Goal: Transaction & Acquisition: Download file/media

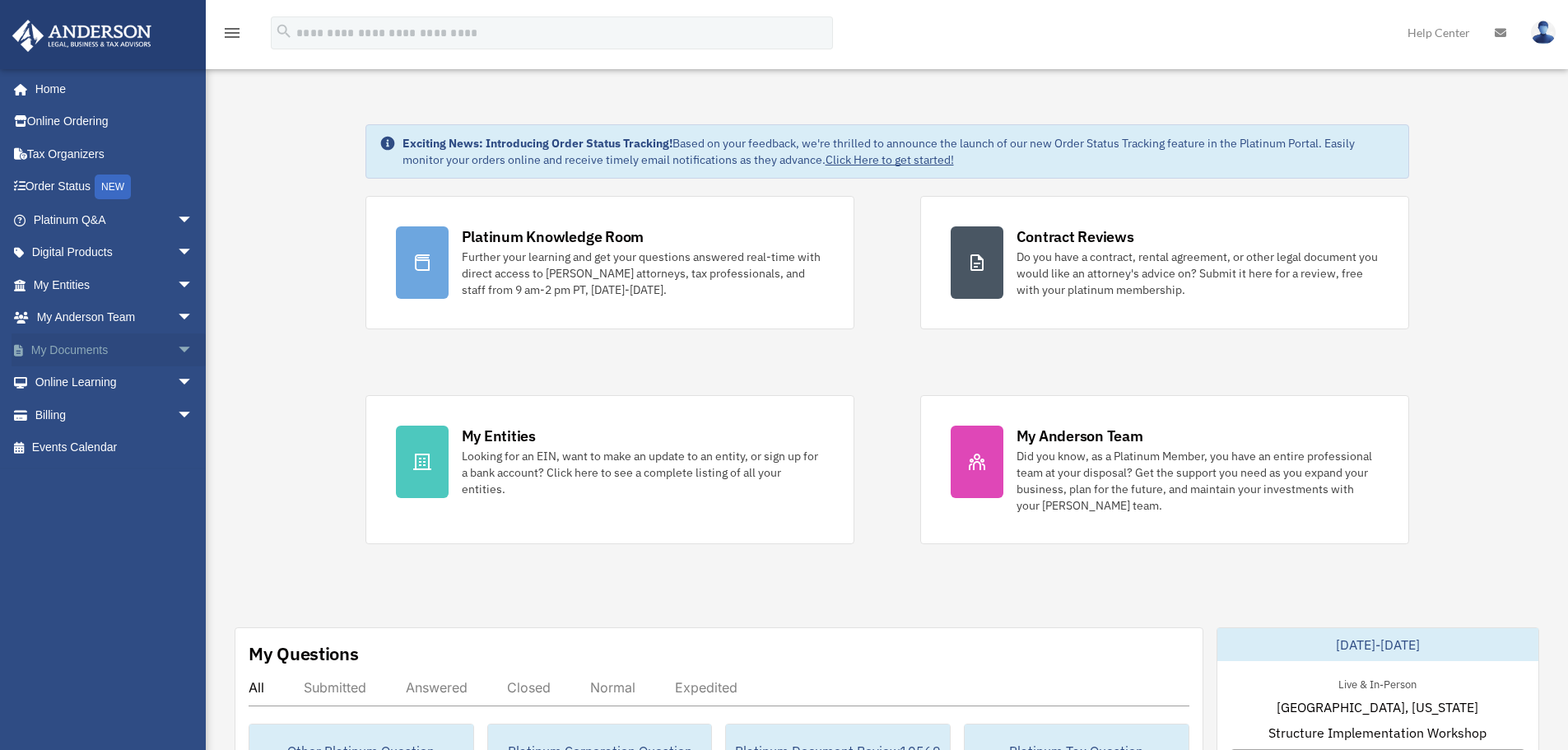
click at [177, 346] on span "arrow_drop_down" at bounding box center [193, 350] width 33 height 34
click at [61, 377] on link "Box" at bounding box center [120, 383] width 195 height 33
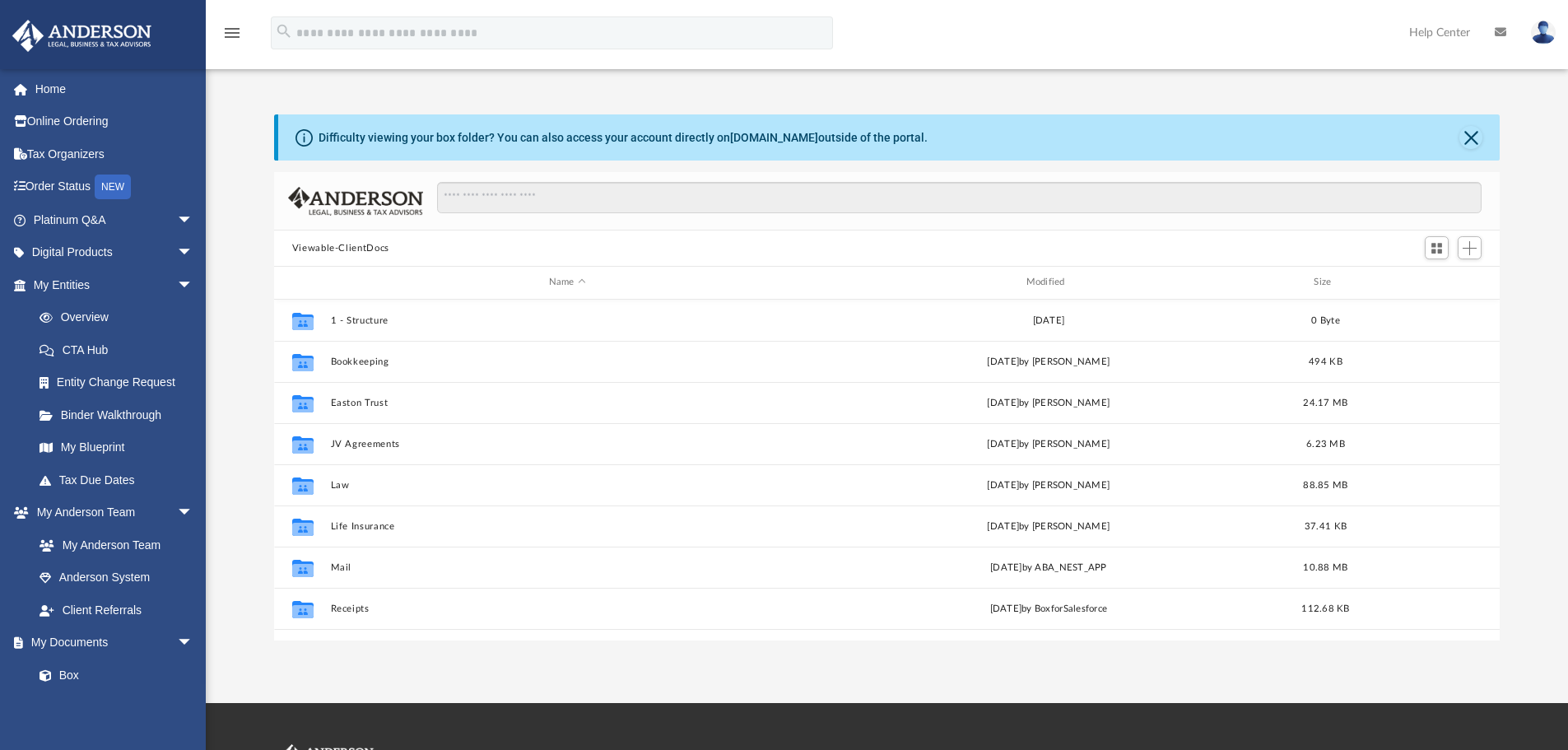
scroll to position [13, 13]
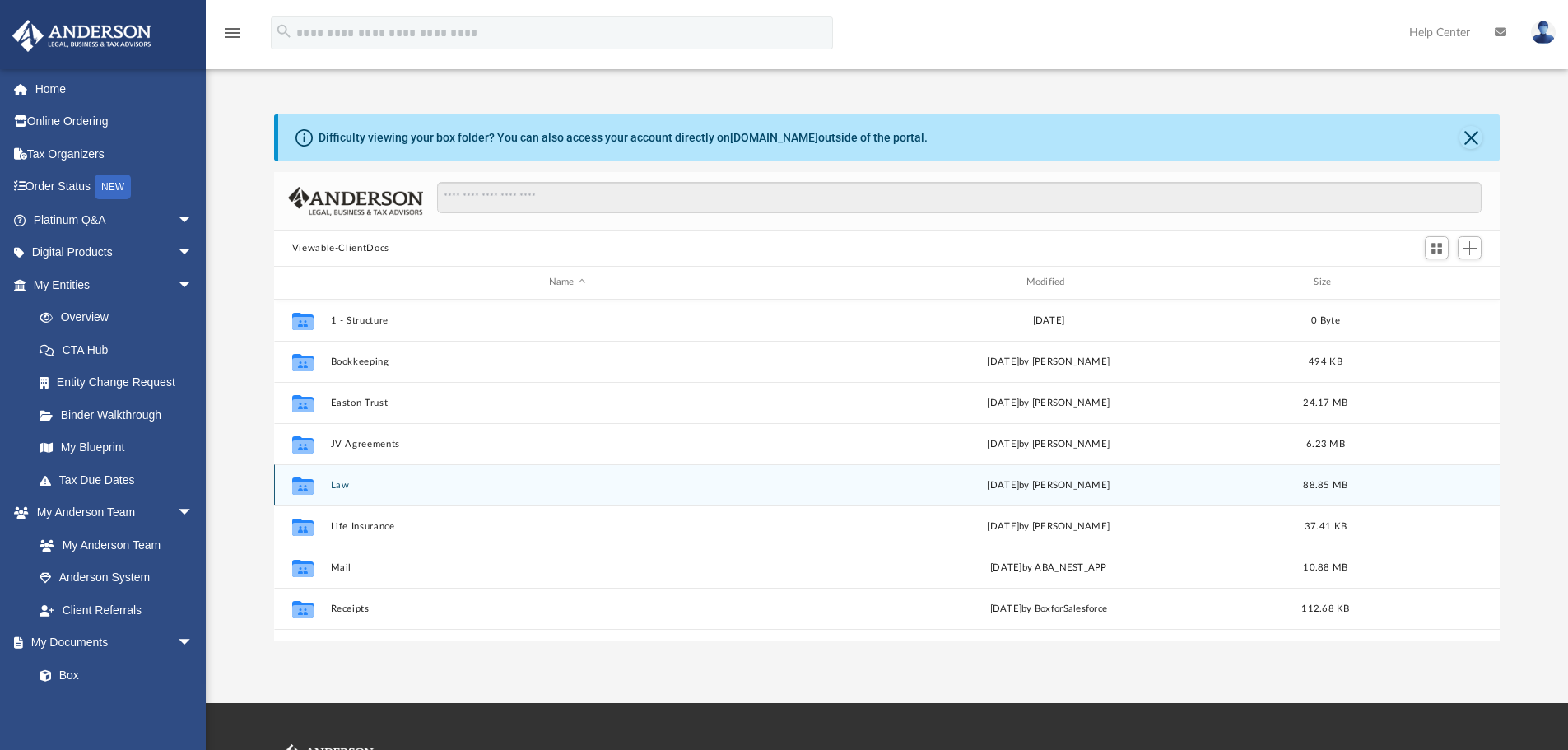
click at [346, 487] on button "Law" at bounding box center [567, 485] width 474 height 11
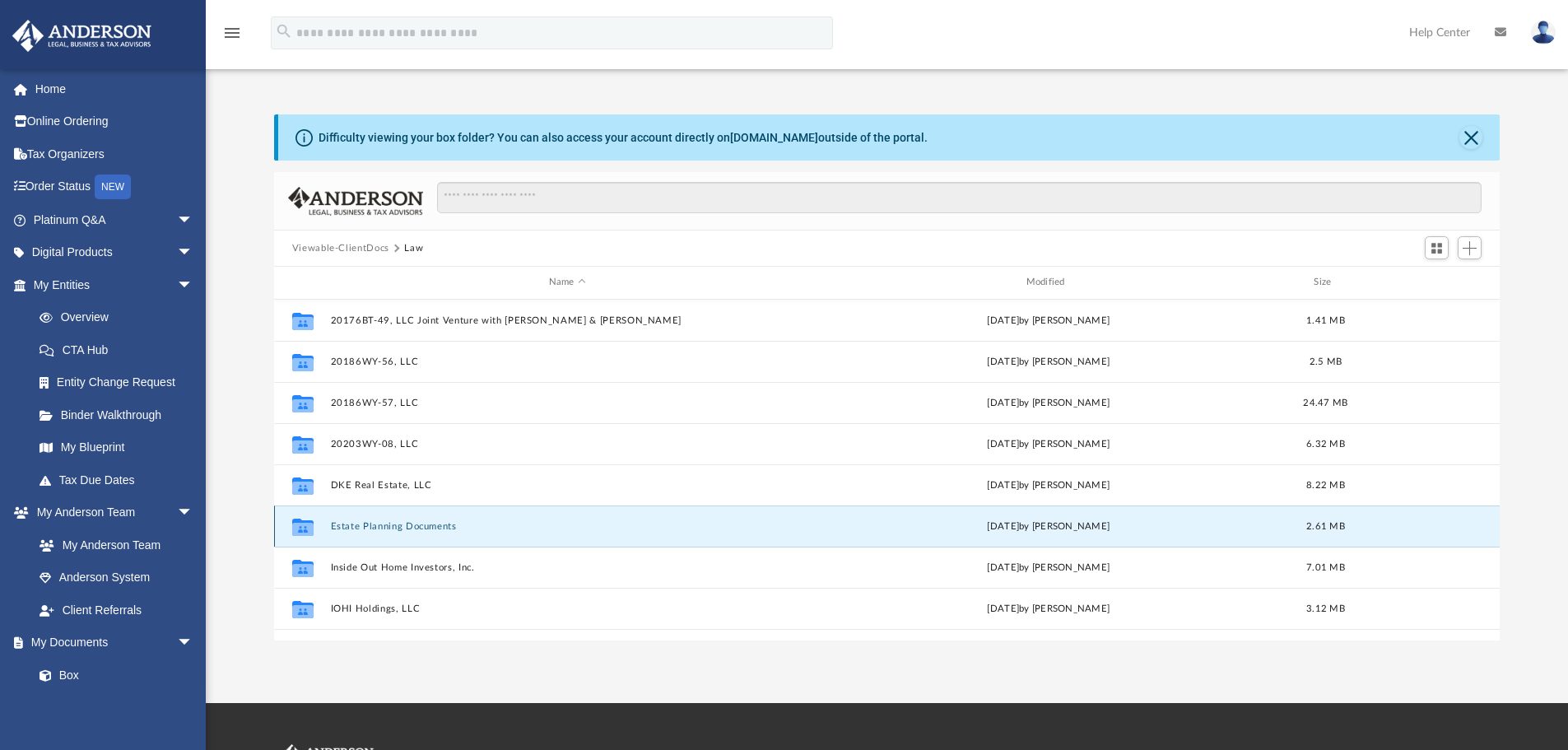
click at [364, 528] on button "Estate Planning Documents" at bounding box center [567, 526] width 474 height 11
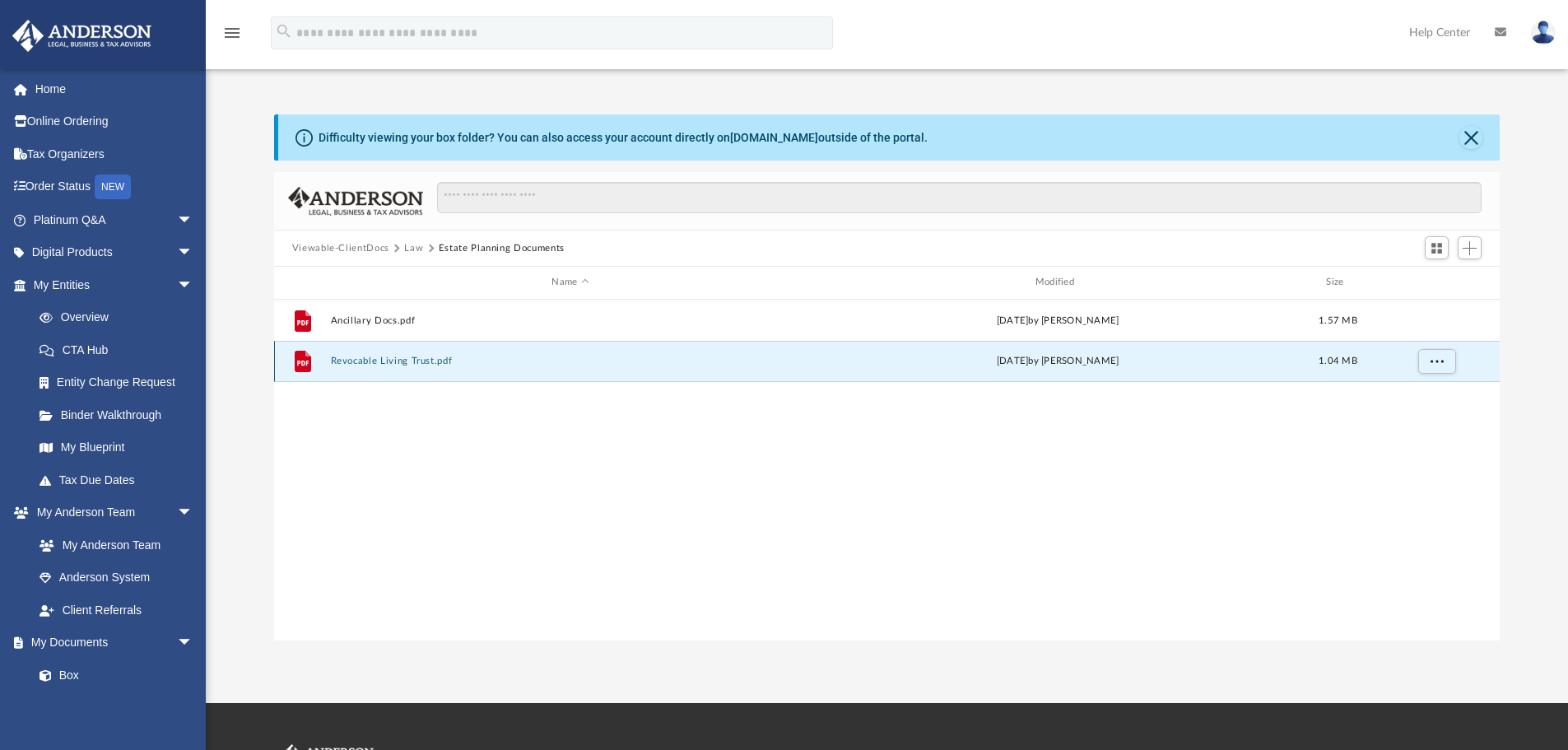
click at [386, 363] on button "Revocable Living Trust.pdf" at bounding box center [570, 361] width 480 height 11
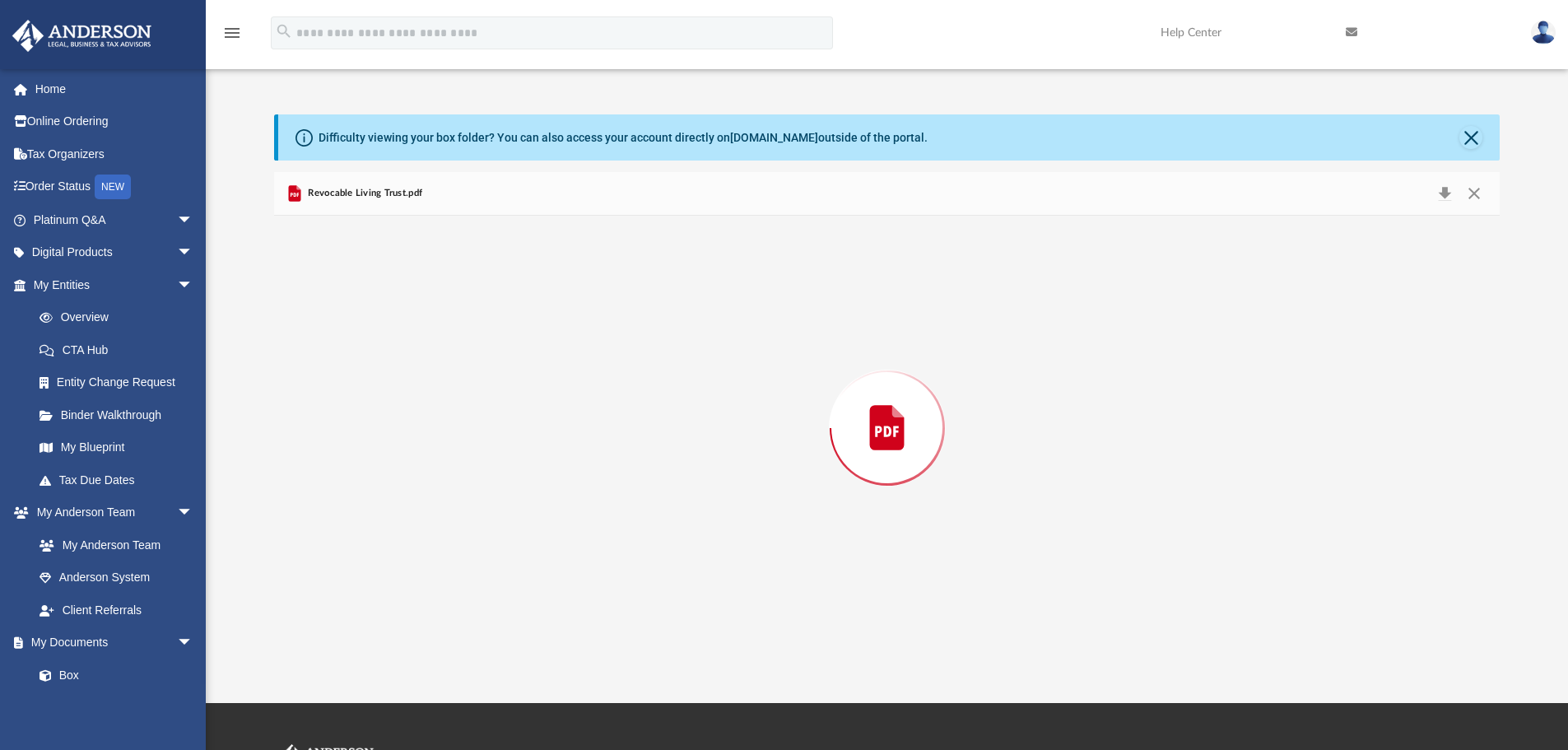
scroll to position [84484, 0]
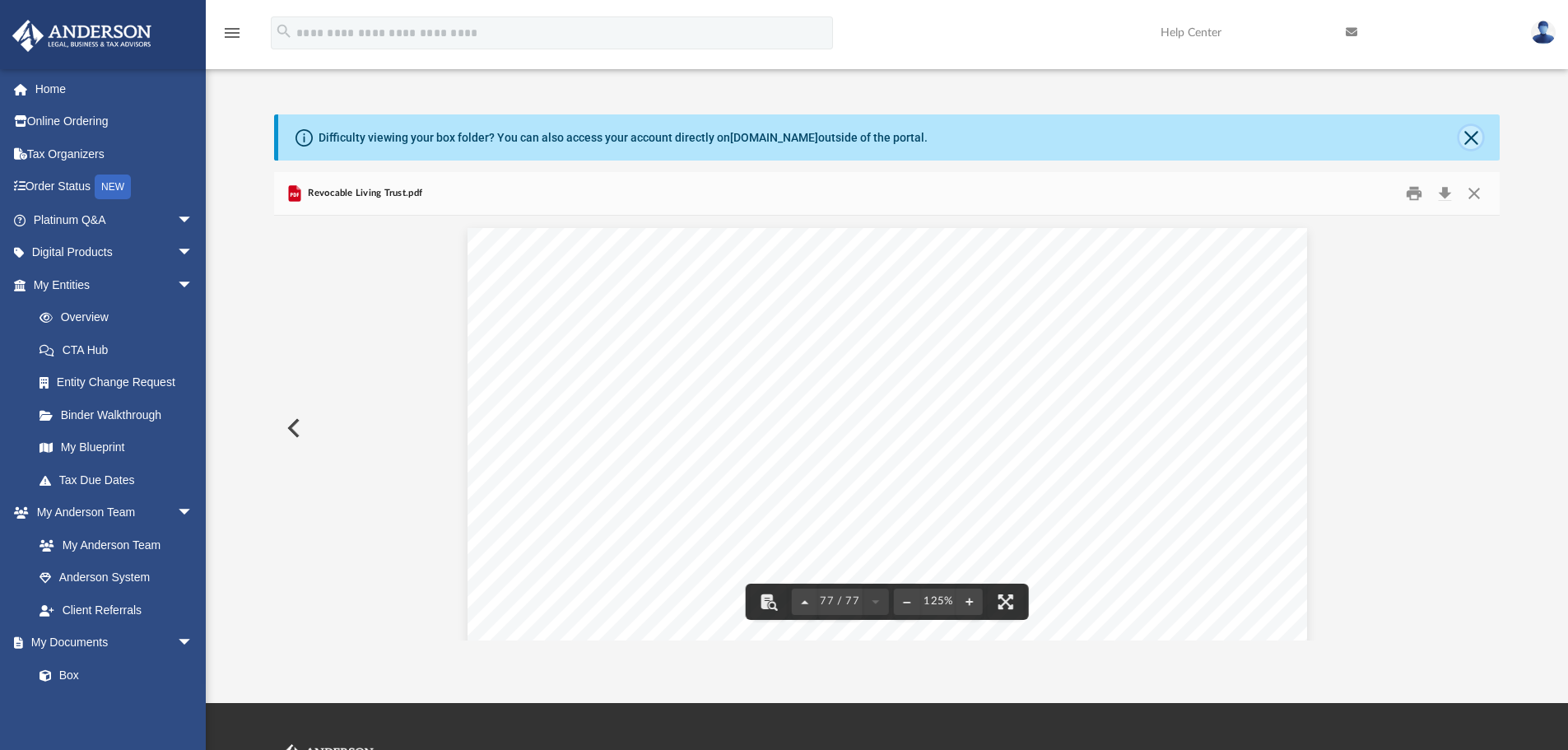
click at [1476, 138] on button "Close" at bounding box center [1471, 138] width 23 height 23
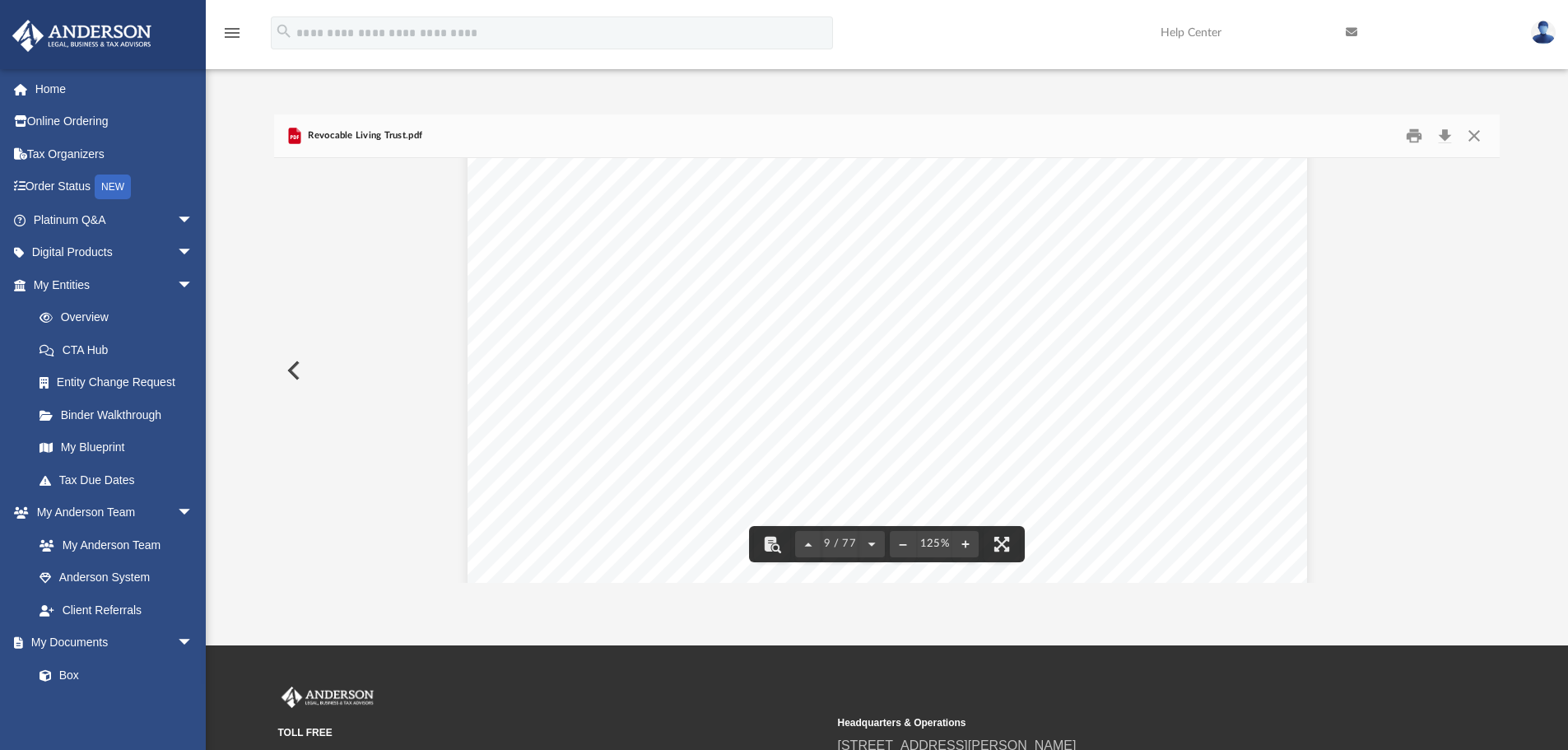
scroll to position [9387, 0]
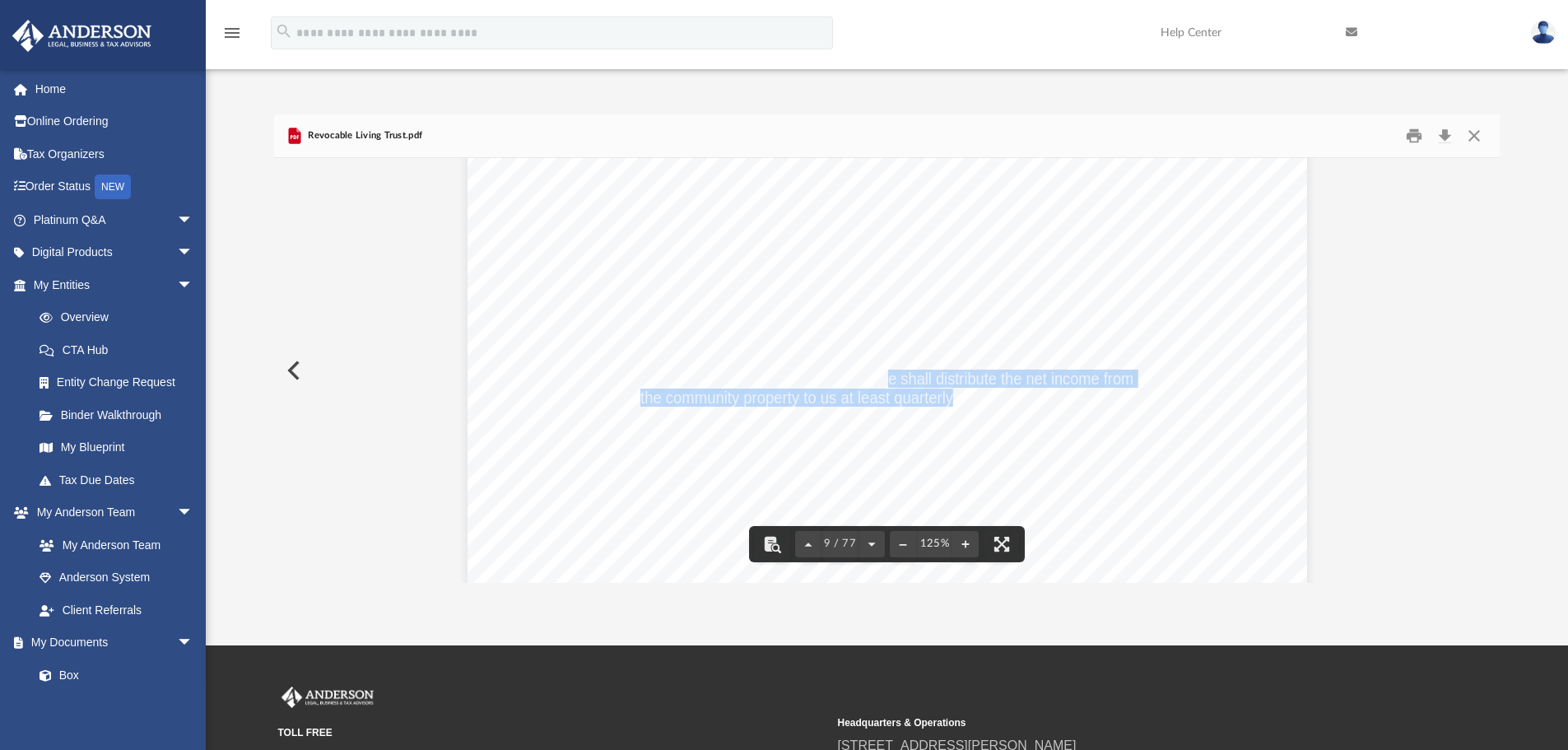
drag, startPoint x: 945, startPoint y: 399, endPoint x: 884, endPoint y: 386, distance: 62.4
click at [1203, 409] on div "DRAFT Easton Trust UDT 1 - 4 Whenever one of us is alive but not serving as Tru…" at bounding box center [887, 220] width 839 height 1087
click at [1146, 421] on div "DRAFT Easton Trust UDT 1 - 4 Whenever one of us is alive but not serving as Tru…" at bounding box center [887, 220] width 839 height 1087
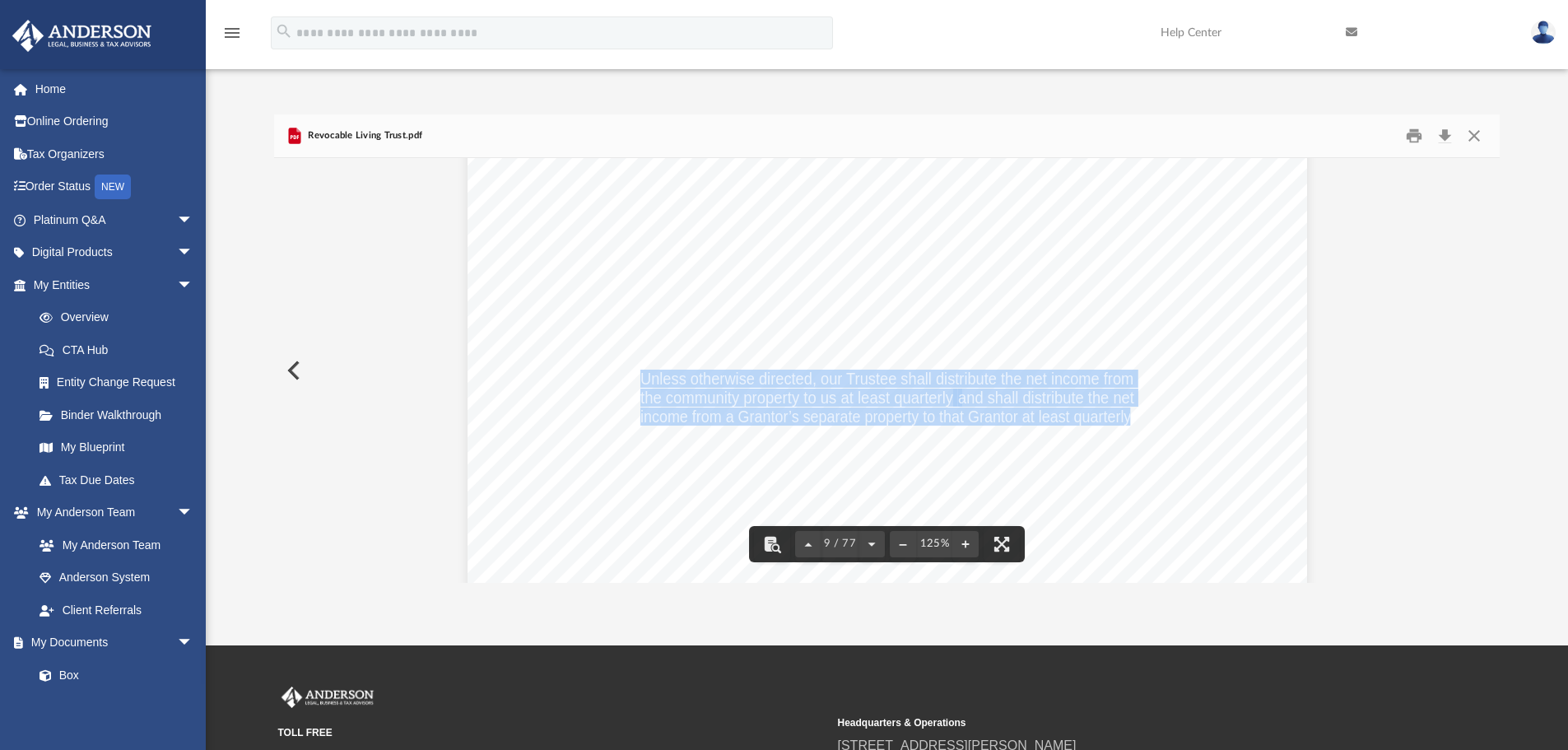
drag, startPoint x: 1122, startPoint y: 420, endPoint x: 634, endPoint y: 382, distance: 489.5
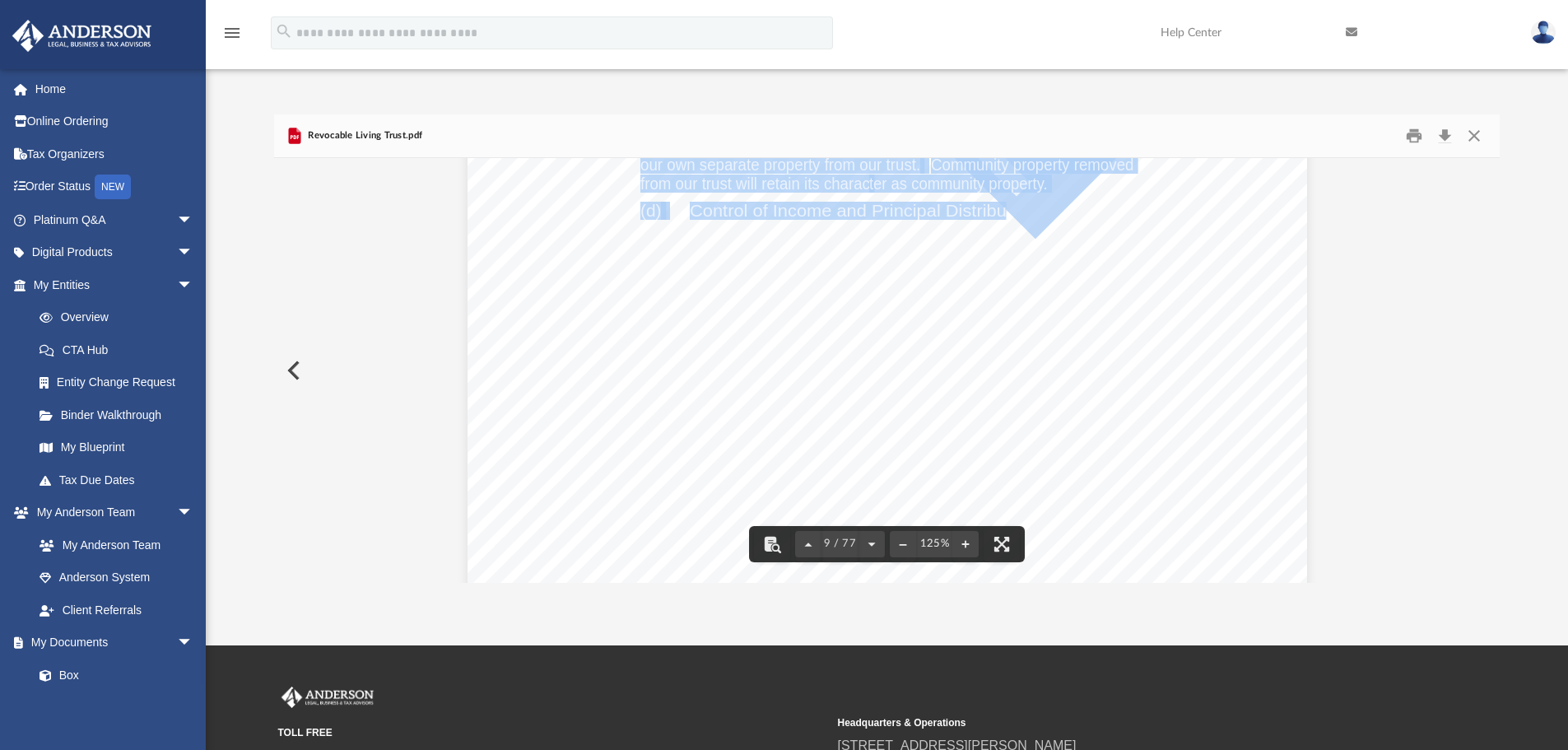
drag, startPoint x: 1043, startPoint y: 202, endPoint x: 1002, endPoint y: 203, distance: 41.0
click at [1002, 203] on div "DRAFT Easton Trust UDT 1 - 4 Whenever one of us is alive but not serving as Tru…" at bounding box center [887, 220] width 839 height 1087
click at [1103, 213] on div "DRAFT Easton Trust UDT 1 - 4 Whenever one of us is alive but not serving as Tru…" at bounding box center [887, 220] width 839 height 1087
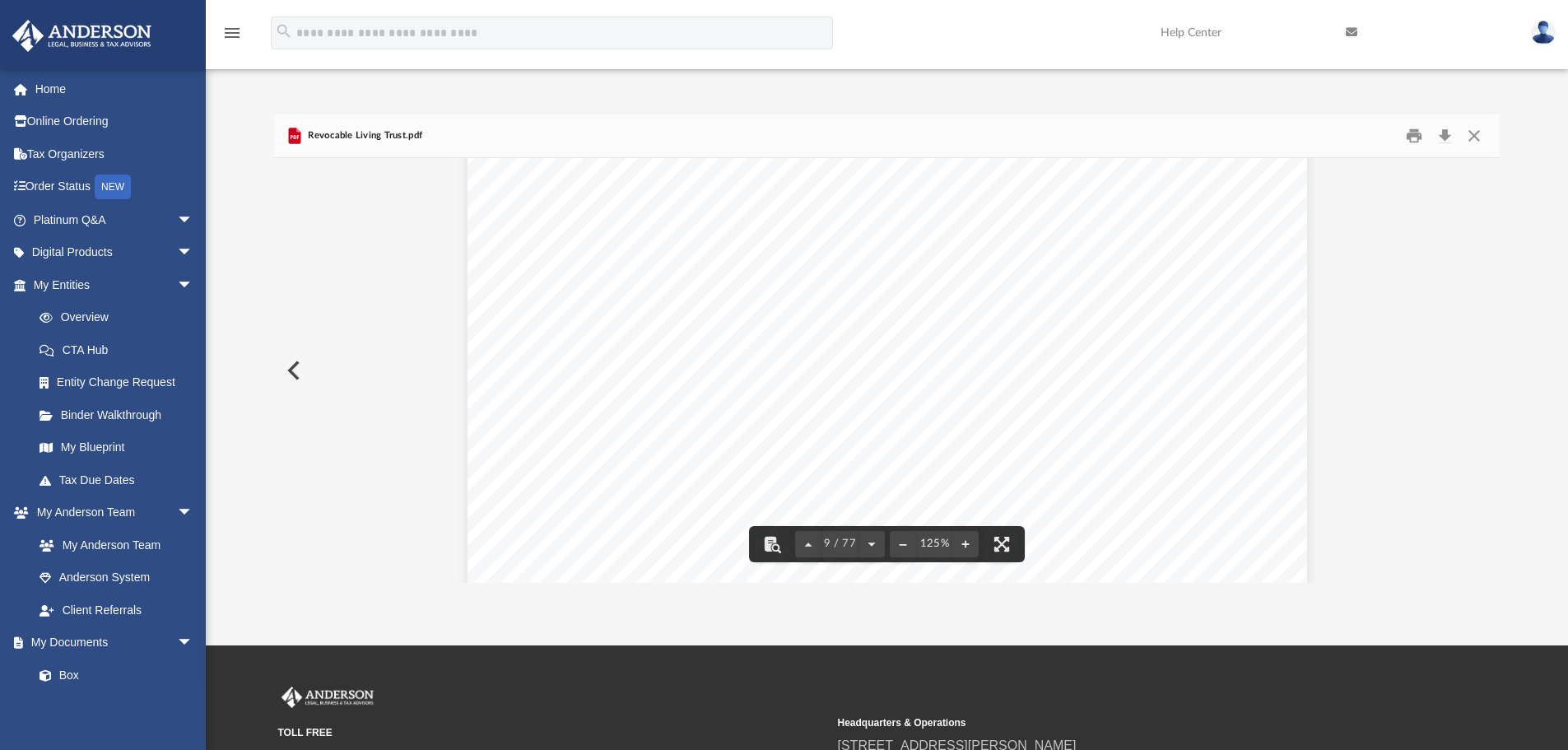
click at [1130, 209] on div at bounding box center [887, 210] width 1226 height 2
drag, startPoint x: 681, startPoint y: 207, endPoint x: 765, endPoint y: 211, distance: 84.1
click at [756, 220] on div "DRAFT Easton Trust UDT 1 - 4 Whenever one of us is alive but not serving as Tru…" at bounding box center [887, 220] width 839 height 1087
drag, startPoint x: 1039, startPoint y: 210, endPoint x: 951, endPoint y: 209, distance: 88.0
click at [950, 209] on div at bounding box center [887, 210] width 1226 height 2
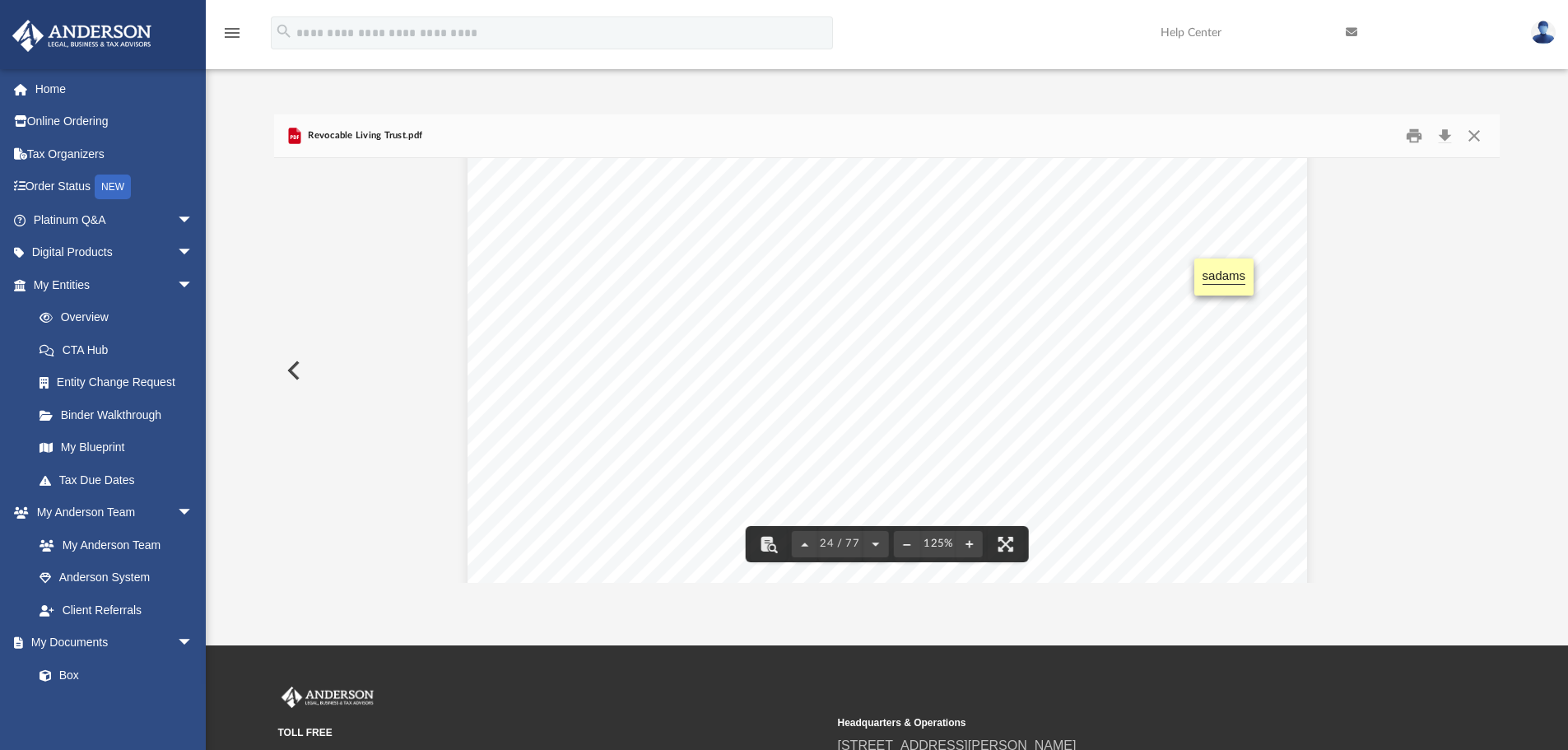
scroll to position [25691, 0]
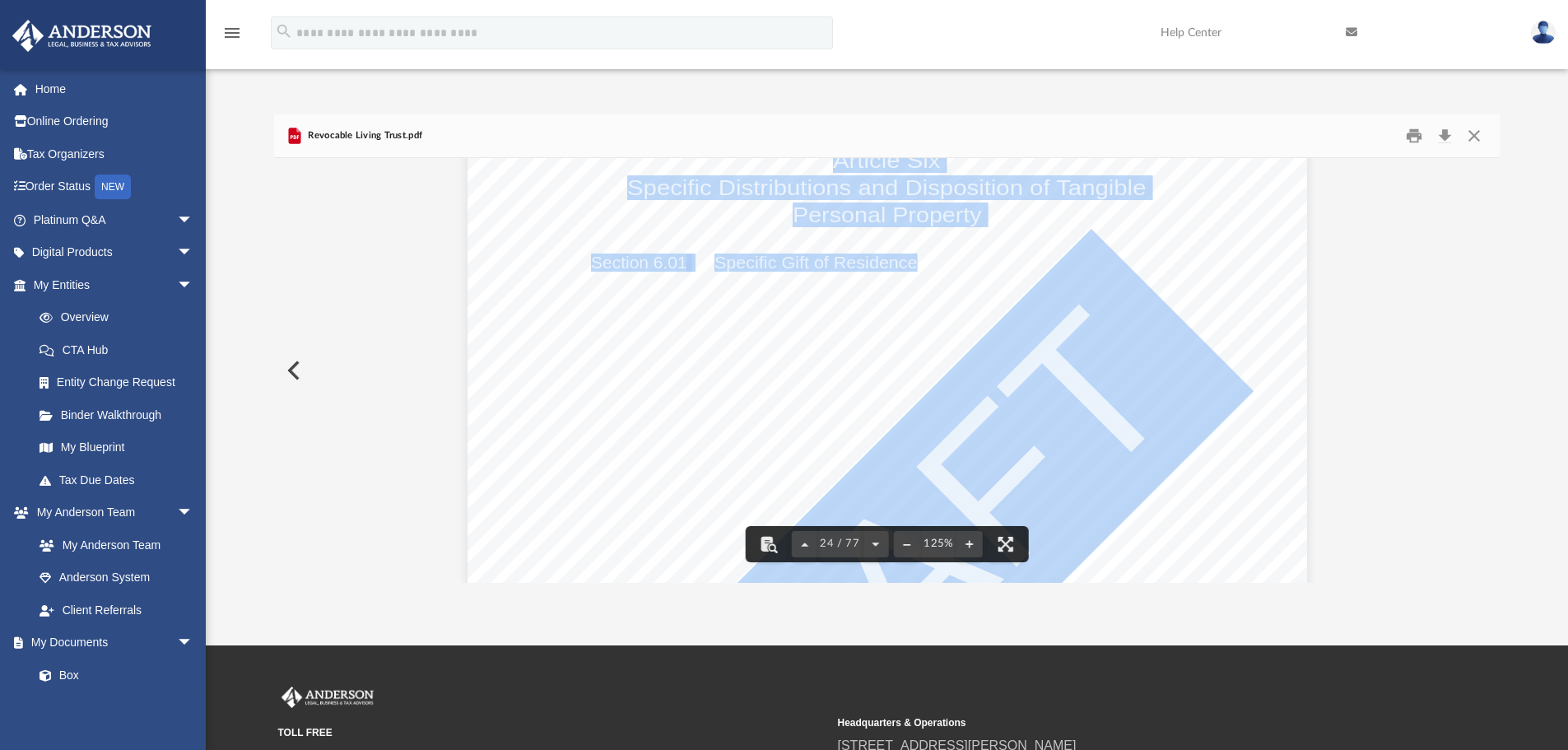
drag, startPoint x: 910, startPoint y: 261, endPoint x: 600, endPoint y: 250, distance: 310.2
click at [600, 250] on div "DRAFT Easton Trust UDT 6 - 1 Article Six Specific Distributions and Disposition…" at bounding box center [887, 591] width 839 height 1087
click at [1100, 241] on div "DRAFT Easton Trust UDT 6 - 1 Article Six Specific Distributions and Disposition…" at bounding box center [887, 591] width 839 height 1087
click at [977, 251] on div "DRAFT Easton Trust UDT 6 - 1 Article Six Specific Distributions and Disposition…" at bounding box center [887, 591] width 839 height 1087
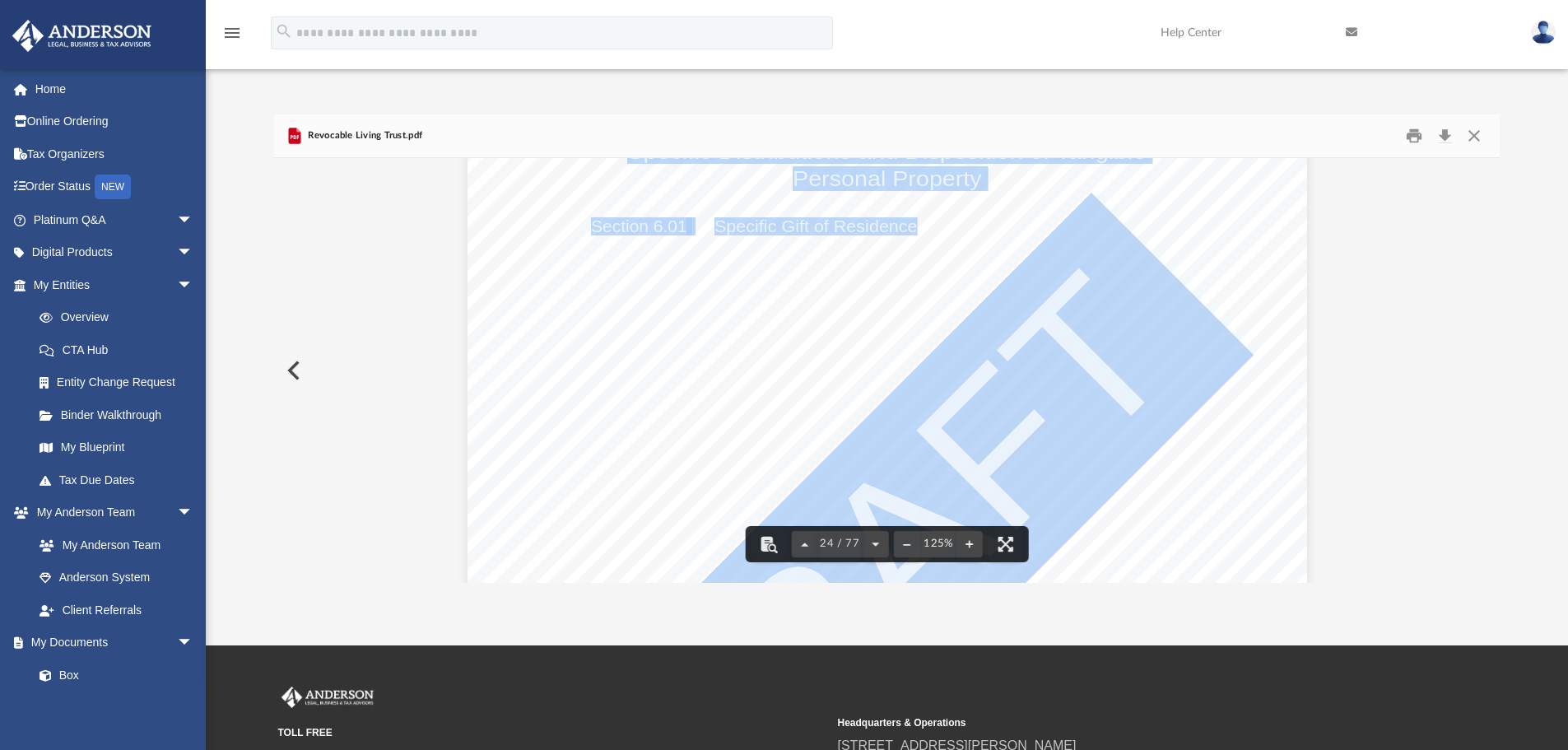
scroll to position [25444, 0]
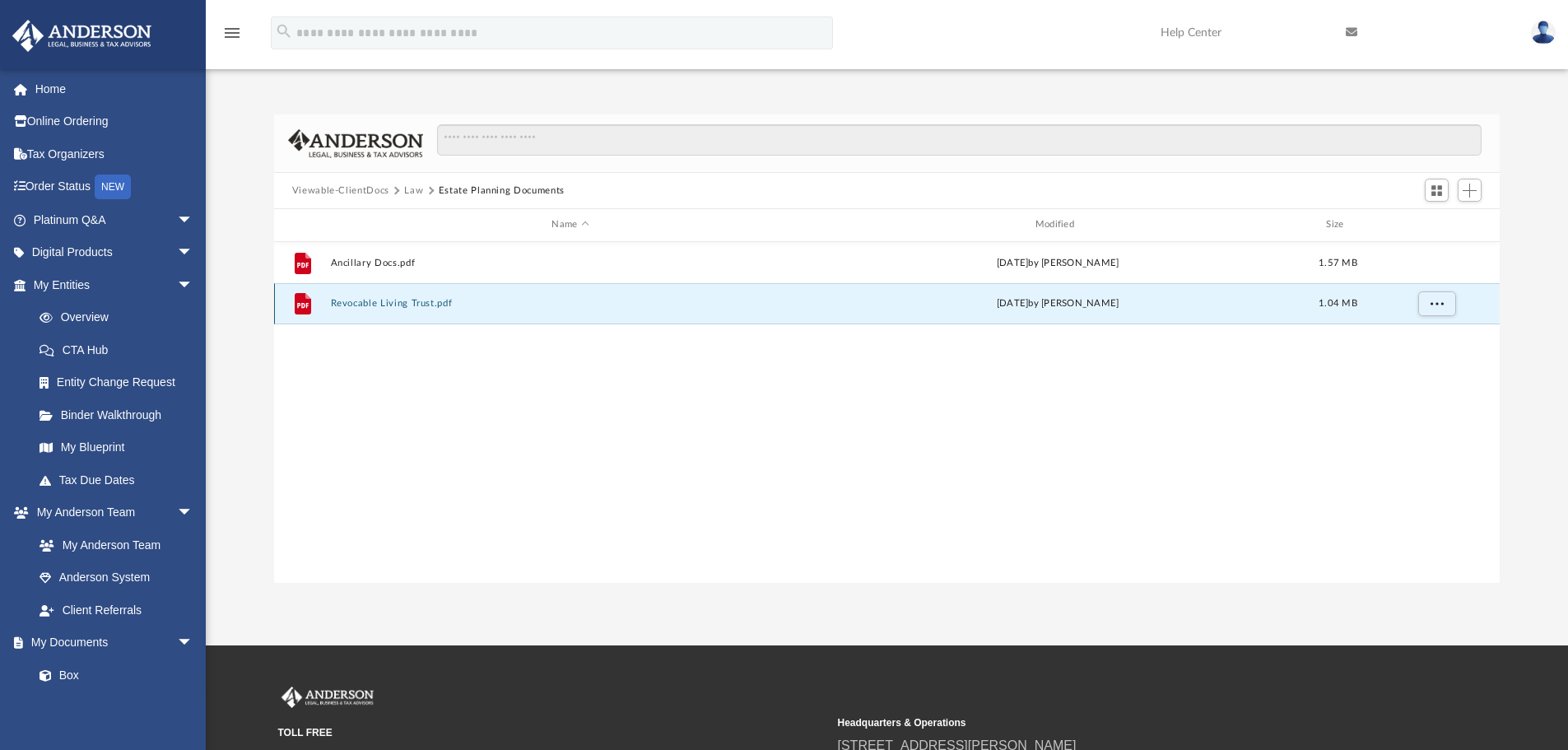
click at [430, 308] on button "Revocable Living Trust.pdf" at bounding box center [570, 303] width 480 height 11
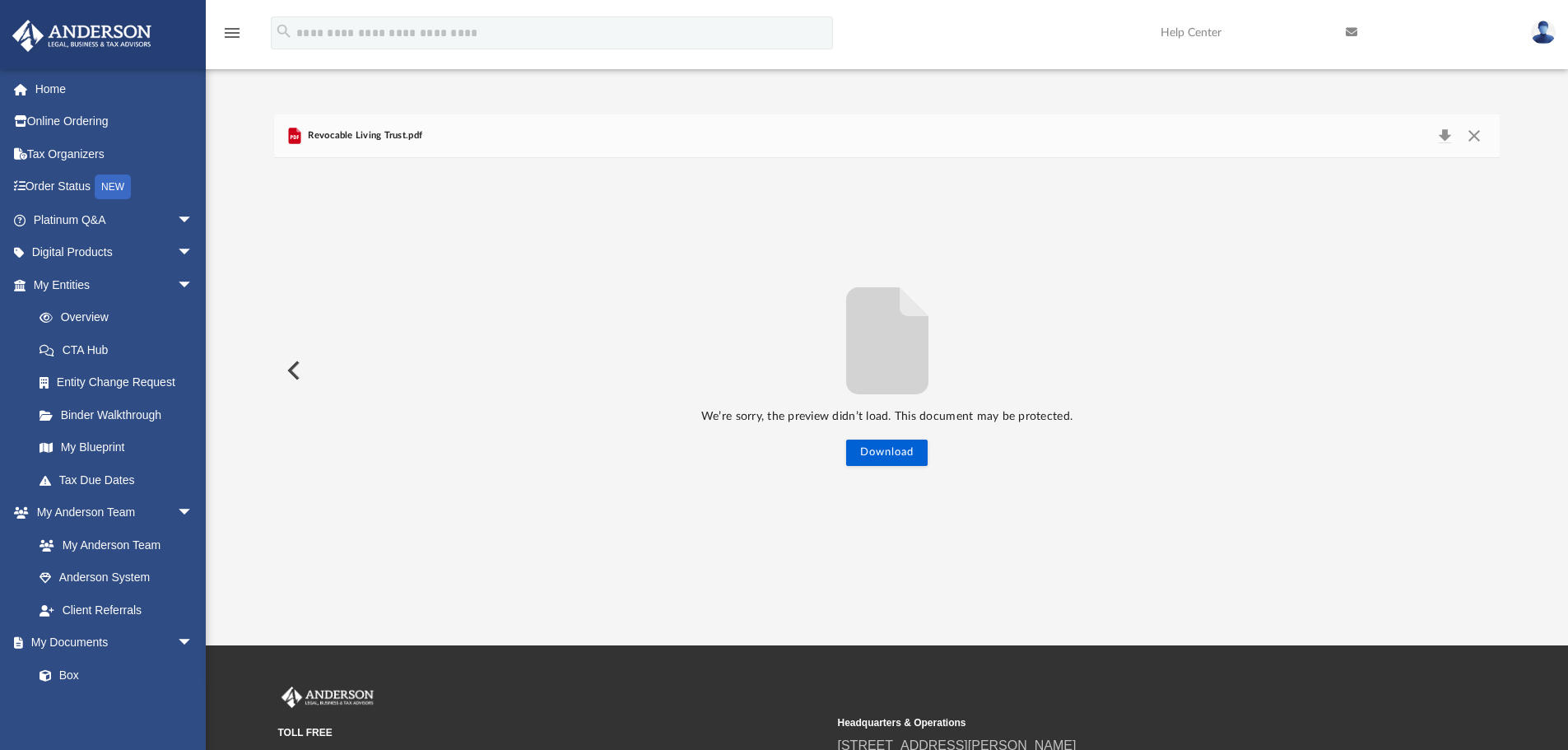
click at [397, 139] on span "Revocable Living Trust.pdf" at bounding box center [363, 136] width 118 height 15
click at [1446, 139] on button "Download" at bounding box center [1444, 136] width 30 height 23
click at [67, 673] on link "Box" at bounding box center [120, 675] width 195 height 33
click at [1473, 134] on button "Close" at bounding box center [1474, 136] width 30 height 23
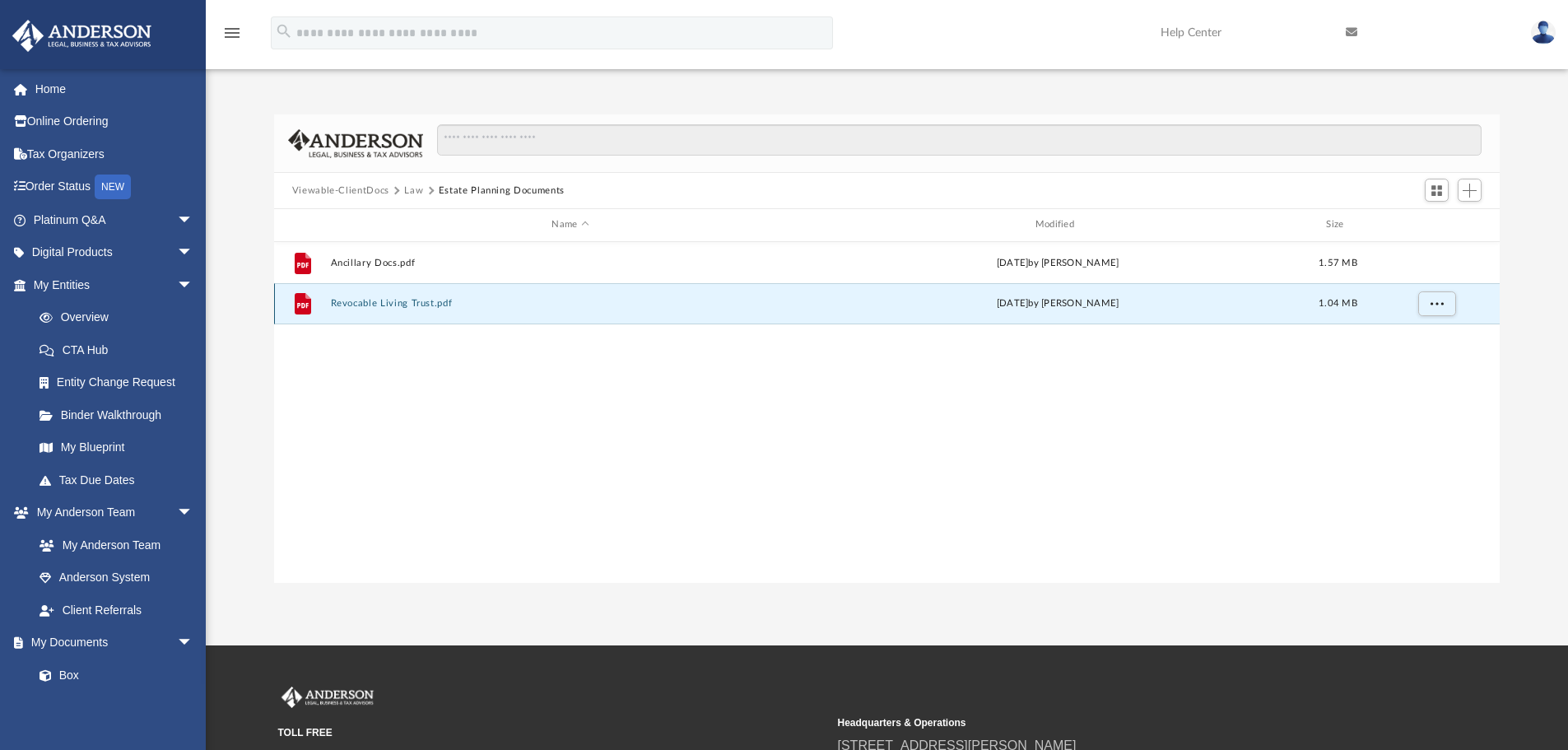
click at [403, 303] on button "Revocable Living Trust.pdf" at bounding box center [570, 303] width 480 height 11
